Goal: Task Accomplishment & Management: Use online tool/utility

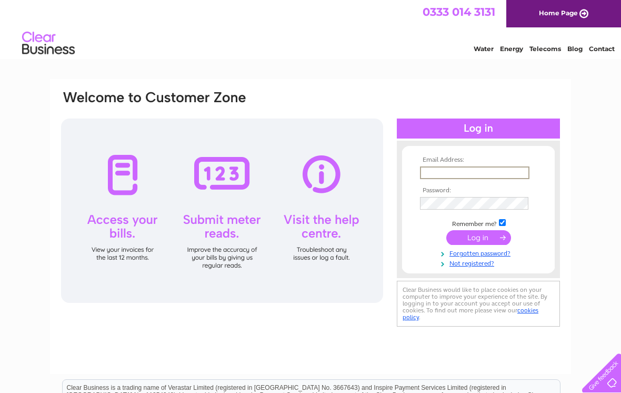
type input "cvfraser@btinternet.com"
click at [479, 238] on input "submit" at bounding box center [479, 237] width 65 height 15
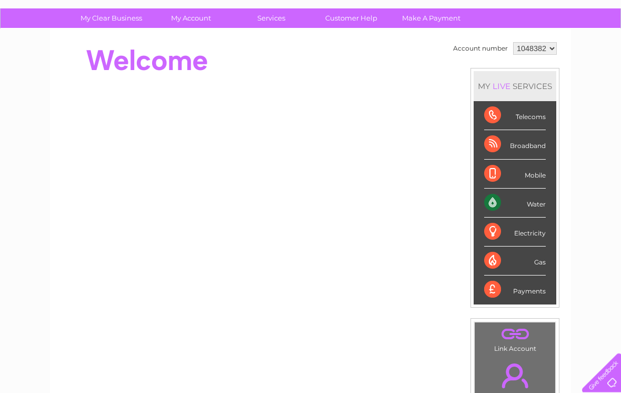
scroll to position [71, 0]
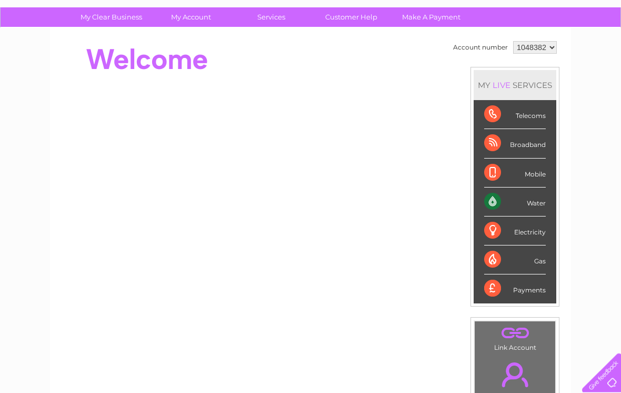
click at [516, 202] on div "Water" at bounding box center [515, 202] width 62 height 29
click at [493, 203] on div "Water" at bounding box center [515, 202] width 62 height 29
click at [535, 202] on div "Water" at bounding box center [515, 202] width 62 height 29
click at [535, 203] on div "Water" at bounding box center [515, 201] width 62 height 29
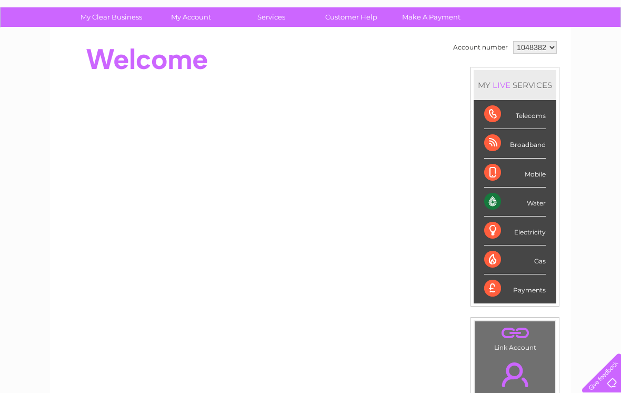
click at [491, 202] on div "Water" at bounding box center [515, 201] width 62 height 29
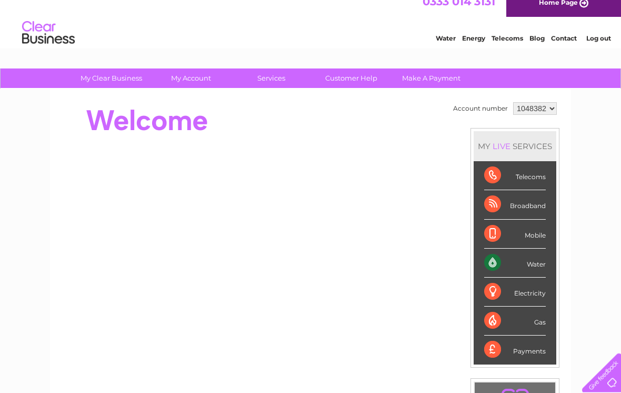
scroll to position [0, 0]
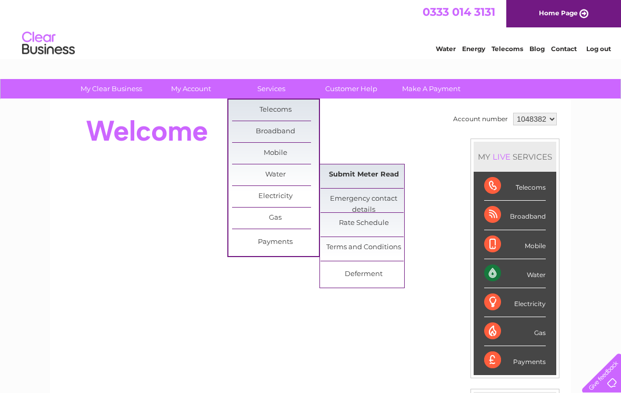
click at [377, 175] on link "Submit Meter Read" at bounding box center [364, 174] width 87 height 21
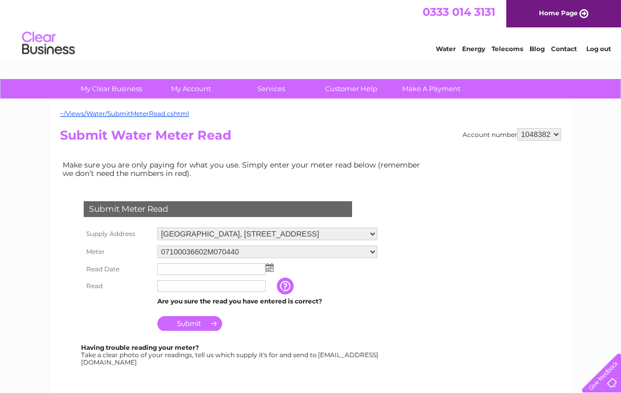
click at [254, 272] on input "text" at bounding box center [211, 269] width 108 height 12
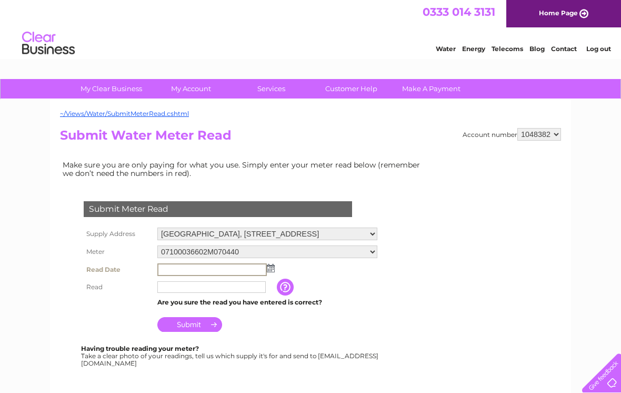
click at [271, 269] on img at bounding box center [271, 268] width 8 height 8
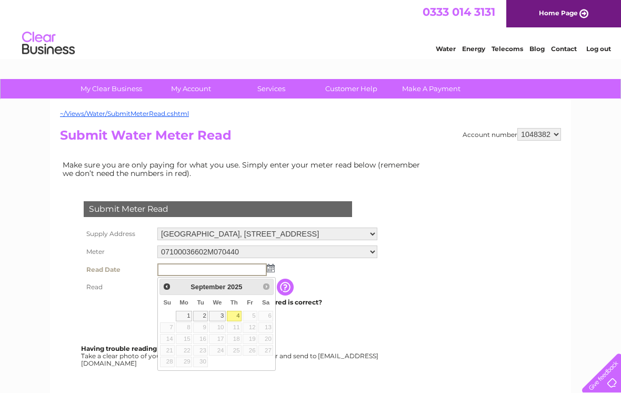
click at [222, 315] on link "3" at bounding box center [217, 316] width 17 height 11
type input "[DATE]"
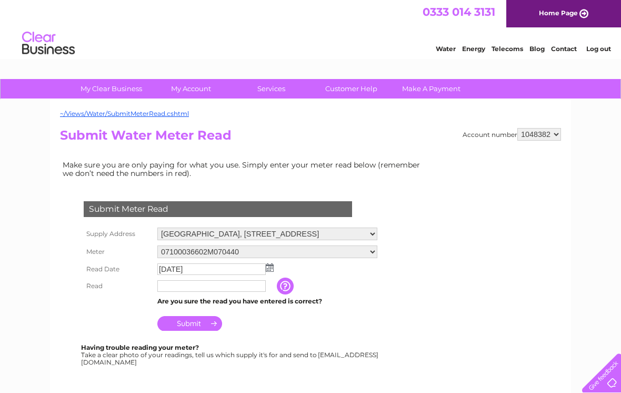
click at [230, 290] on input "text" at bounding box center [211, 286] width 108 height 12
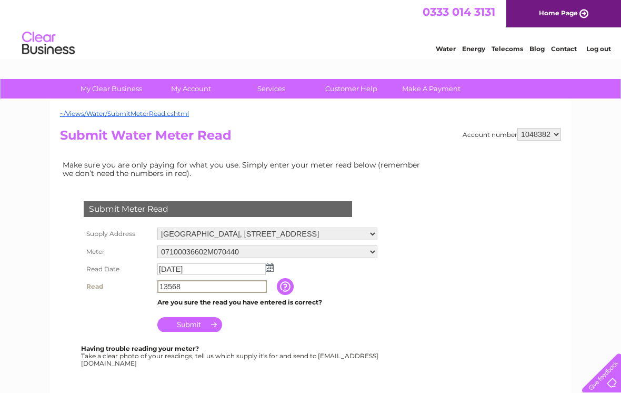
type input "13568"
click at [196, 329] on input "Submit" at bounding box center [189, 324] width 65 height 15
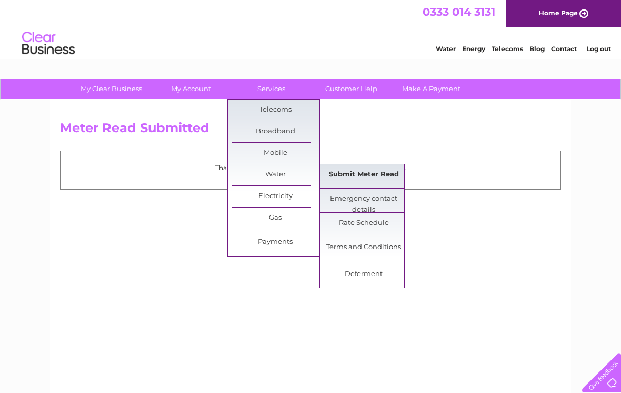
click at [374, 173] on link "Submit Meter Read" at bounding box center [364, 174] width 87 height 21
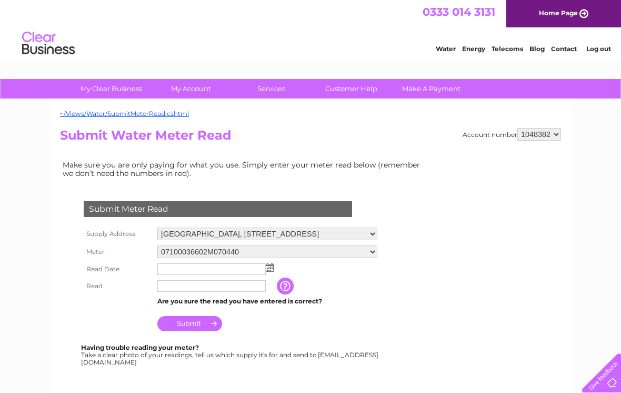
click at [368, 231] on select "Russland, Stronsay, Orkney, Isle Of Orkney, KW17 2AJ Housebay Farm, Housebay, S…" at bounding box center [267, 233] width 220 height 13
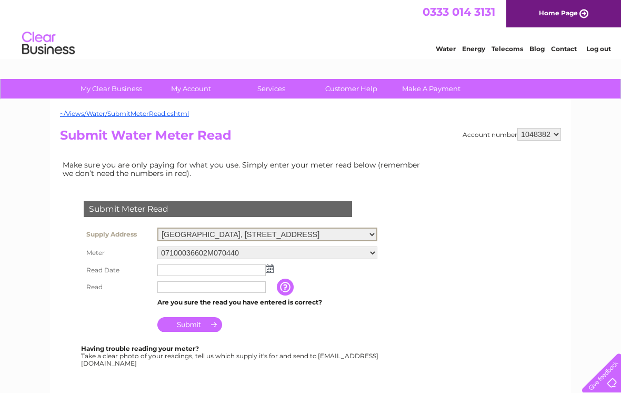
select select "568203"
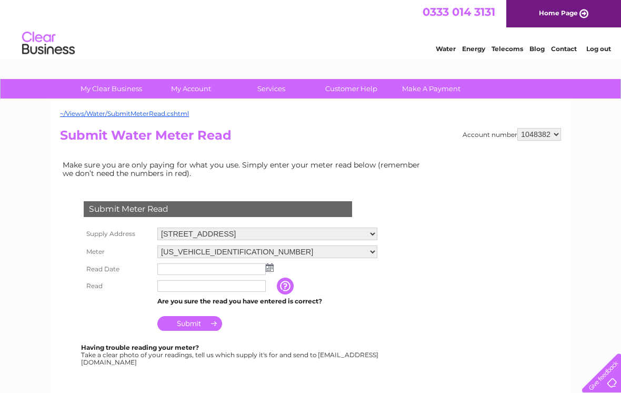
click at [267, 271] on img at bounding box center [270, 267] width 8 height 8
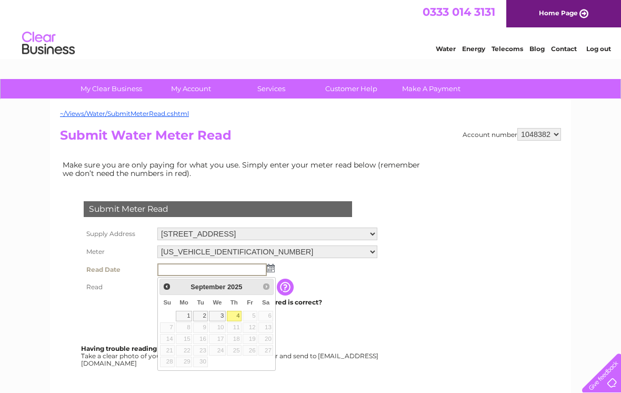
click at [223, 315] on link "3" at bounding box center [217, 316] width 17 height 11
type input "[DATE]"
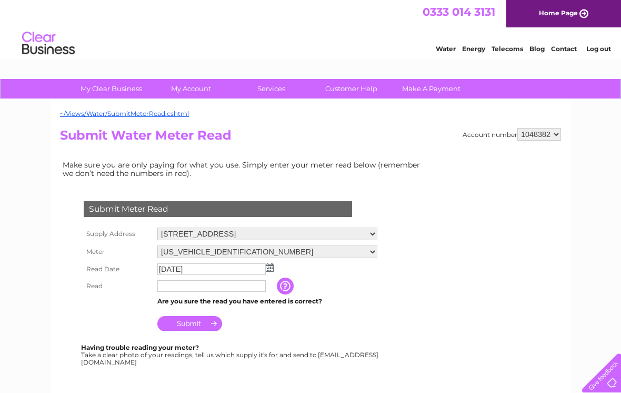
click at [229, 289] on input "text" at bounding box center [211, 286] width 108 height 12
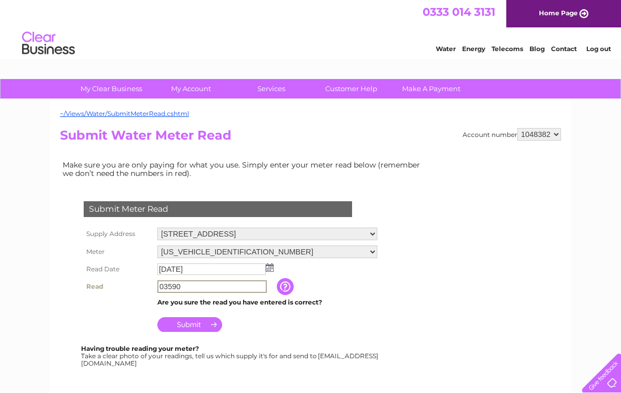
type input "03590"
click at [199, 321] on input "Submit" at bounding box center [189, 324] width 65 height 15
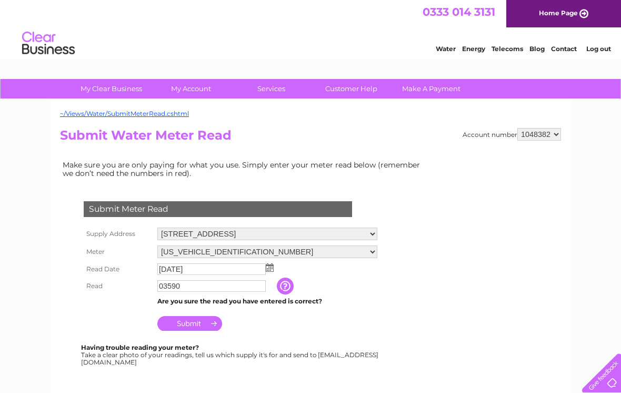
click at [599, 50] on link "Log out" at bounding box center [599, 49] width 25 height 8
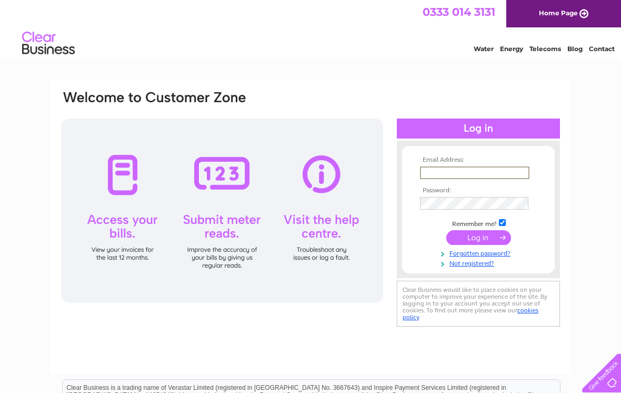
type input "H"
type input "Hollandfarm"
